Goal: Information Seeking & Learning: Learn about a topic

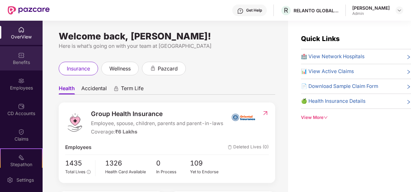
click at [22, 46] on div "Benefits" at bounding box center [21, 58] width 43 height 24
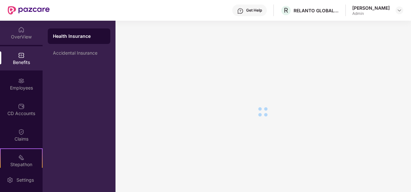
click at [23, 35] on div "OverView" at bounding box center [21, 37] width 43 height 6
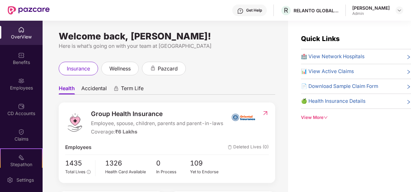
click at [323, 114] on div "View More" at bounding box center [356, 117] width 110 height 7
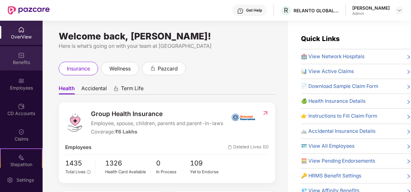
click at [19, 55] on img at bounding box center [21, 55] width 6 height 6
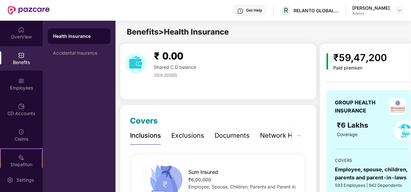
click at [88, 40] on div "Health Insurance" at bounding box center [79, 35] width 63 height 15
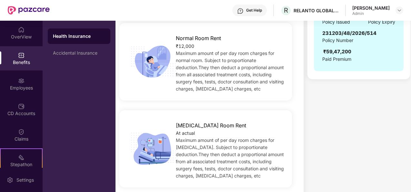
scroll to position [161, 0]
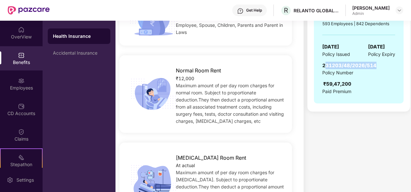
drag, startPoint x: 324, startPoint y: 63, endPoint x: 379, endPoint y: 64, distance: 55.2
click at [379, 64] on div "231203/48/2026/514 Policy Number ₹59,47,200 Paid Premium" at bounding box center [358, 78] width 73 height 33
click at [377, 64] on div "231203/48/2026/514 Policy Number ₹59,47,200 Paid Premium" at bounding box center [358, 78] width 73 height 33
click at [374, 65] on span "231203/48/2026/514" at bounding box center [349, 65] width 54 height 6
drag, startPoint x: 374, startPoint y: 64, endPoint x: 317, endPoint y: 64, distance: 57.1
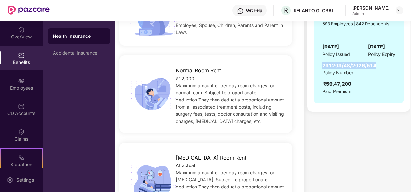
click at [317, 64] on div "GROUP HEALTH INSURANCE ₹6 Lakhs Coverage COVERS Employee, spouse, children, par…" at bounding box center [359, 16] width 90 height 175
copy span "231203/48/2026/514"
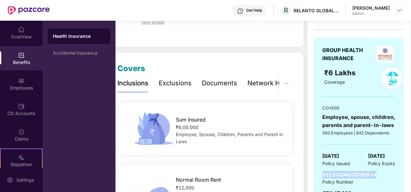
scroll to position [0, 0]
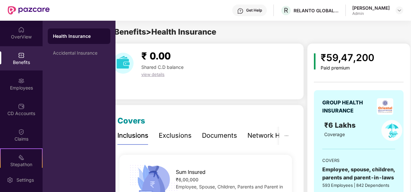
click at [261, 8] on div "Get Help" at bounding box center [254, 10] width 16 height 5
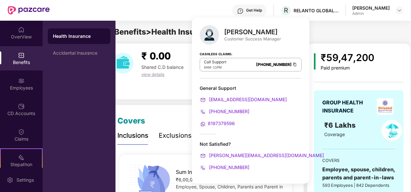
click at [346, 29] on div "Benefits > Health Insurance" at bounding box center [250, 32] width 295 height 12
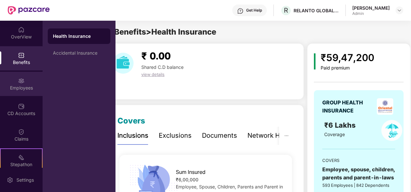
click at [23, 83] on img at bounding box center [21, 80] width 6 height 6
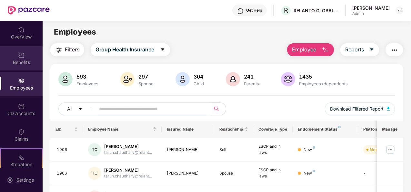
click at [13, 63] on div "Benefits" at bounding box center [21, 62] width 43 height 6
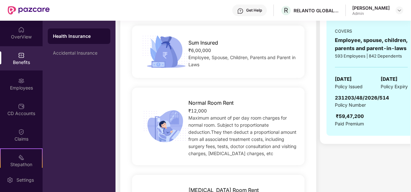
scroll to position [32, 0]
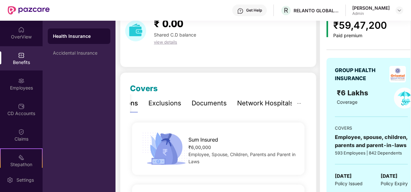
click at [277, 105] on div "Network Hospitals" at bounding box center [265, 103] width 56 height 10
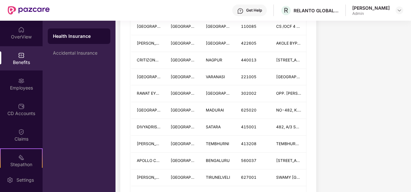
scroll to position [516, 0]
